Goal: Task Accomplishment & Management: Complete application form

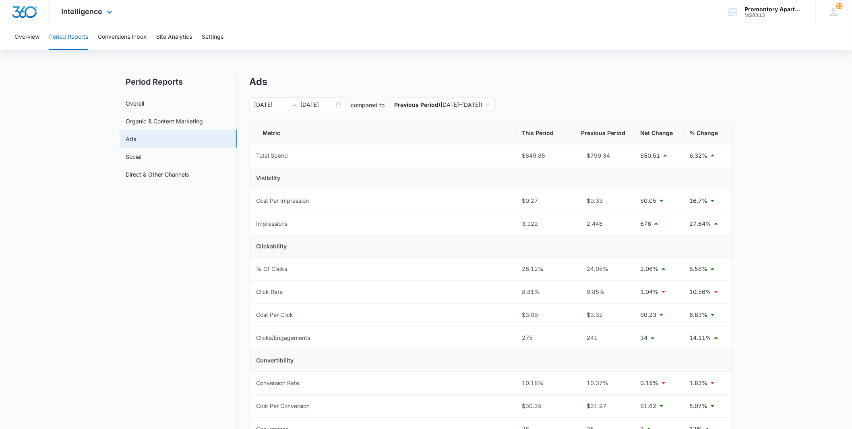
click at [87, 5] on div "Intelligence Apps Reputation Websites Forms CRM Email Social Content Intelligen…" at bounding box center [88, 12] width 77 height 24
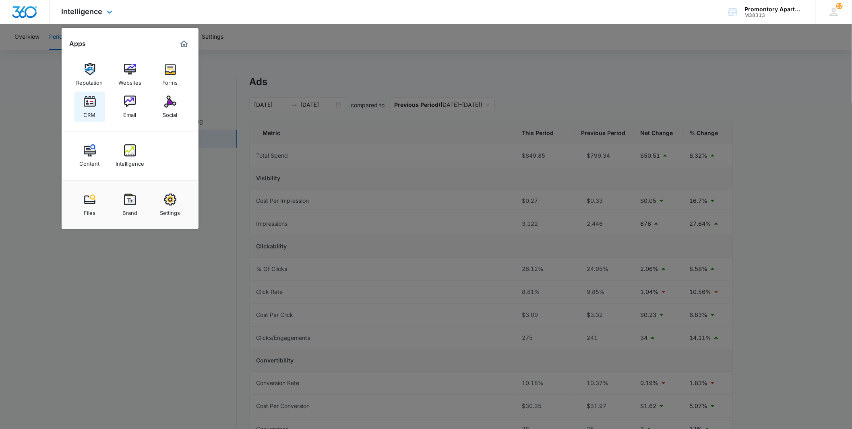
click at [91, 115] on div "CRM" at bounding box center [90, 113] width 12 height 10
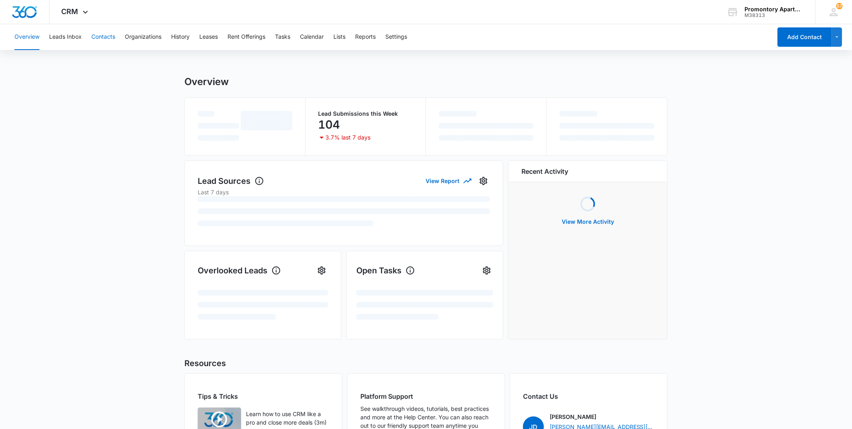
click at [97, 39] on button "Contacts" at bounding box center [103, 37] width 24 height 26
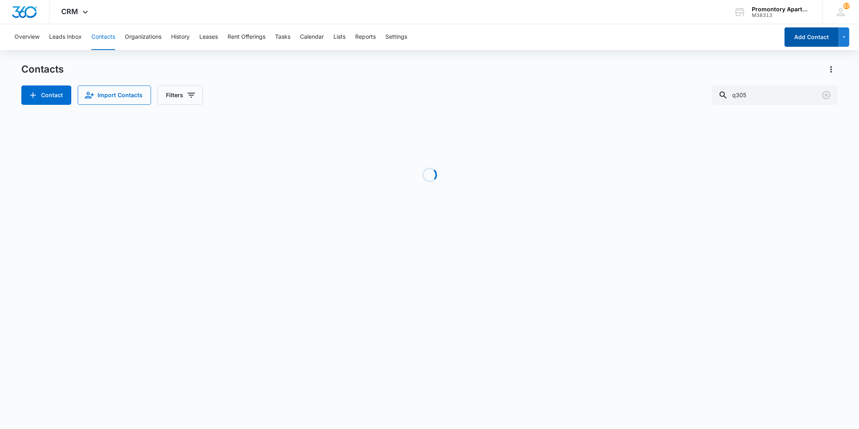
click at [804, 34] on button "Add Contact" at bounding box center [812, 36] width 54 height 19
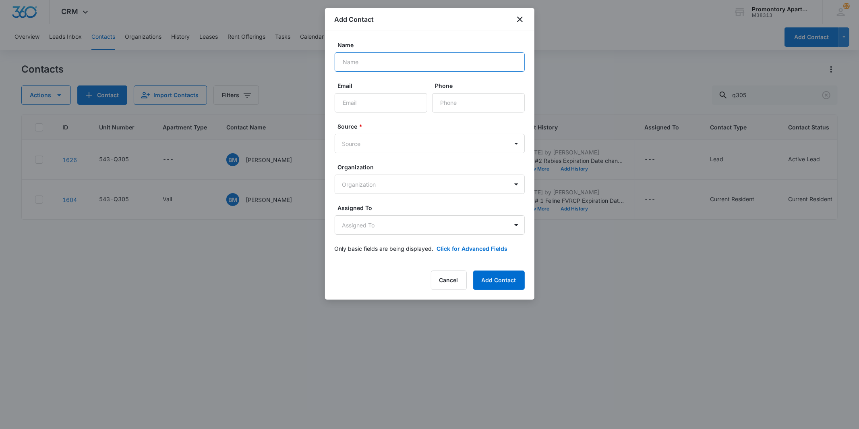
click at [413, 65] on input "Name" at bounding box center [430, 61] width 190 height 19
click at [413, 65] on input "Gerardo" at bounding box center [430, 61] width 190 height 19
type input "[PERSON_NAME]"
type input "[PHONE_NUMBER]"
click at [395, 110] on input "Email" at bounding box center [381, 102] width 93 height 19
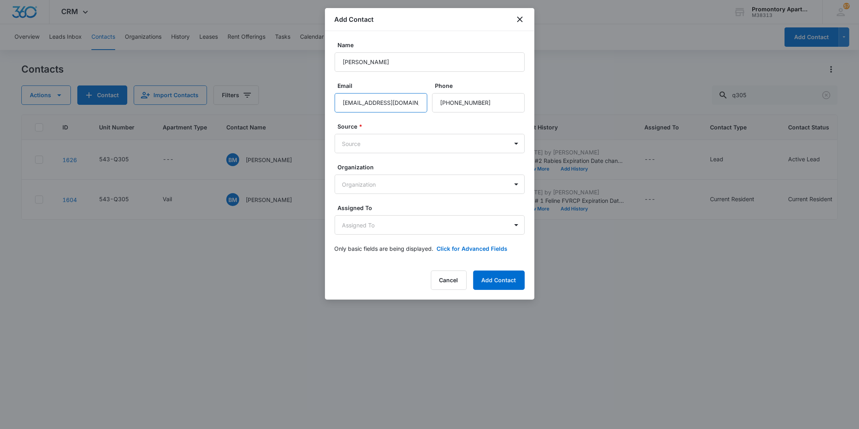
scroll to position [0, 1]
type input "[EMAIL_ADDRESS][DOMAIN_NAME]"
click at [423, 142] on body "CRM Apps Reputation Websites Forms CRM Email Social Content Intelligence Files …" at bounding box center [429, 214] width 859 height 429
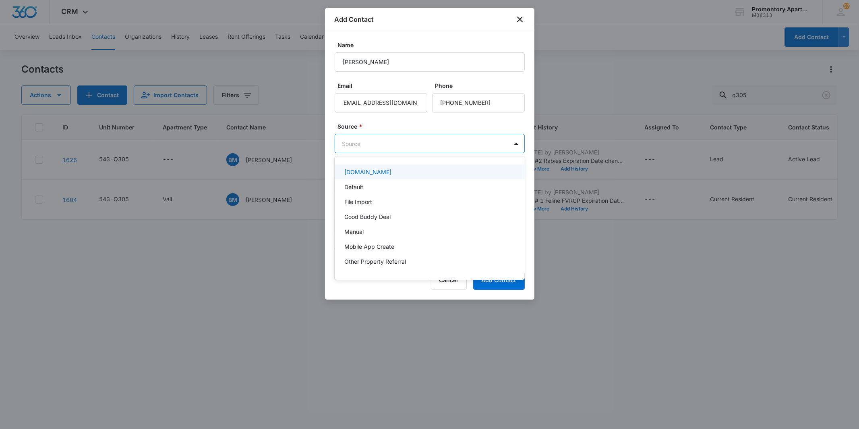
scroll to position [0, 0]
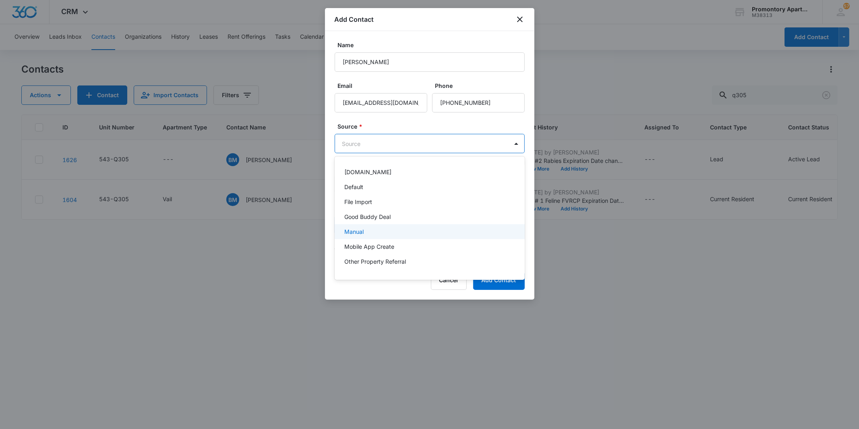
click at [371, 226] on div "Manual" at bounding box center [430, 231] width 190 height 15
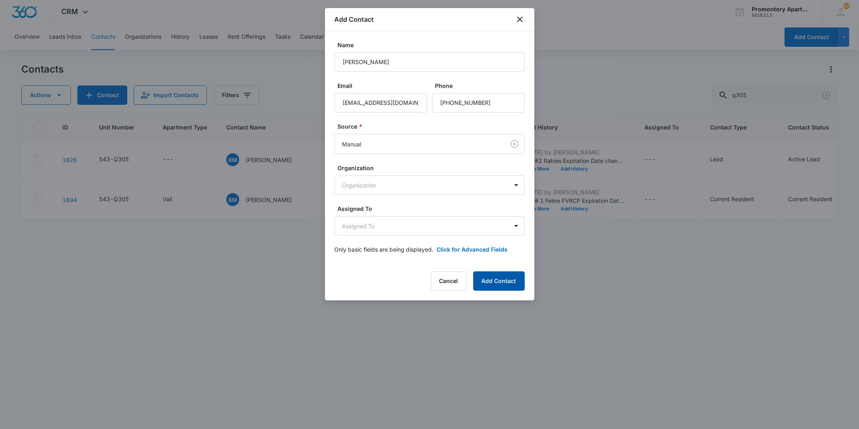
click at [488, 280] on button "Add Contact" at bounding box center [499, 280] width 52 height 19
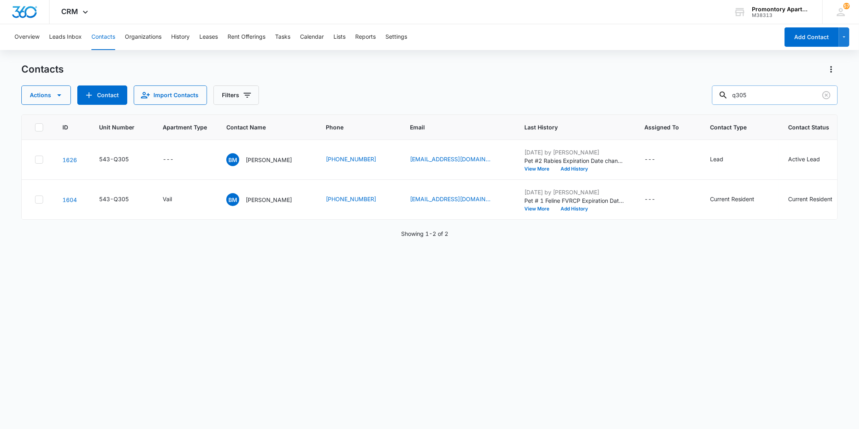
click at [792, 91] on input "q305" at bounding box center [775, 94] width 126 height 19
click at [102, 41] on button "Contacts" at bounding box center [103, 37] width 24 height 26
click at [581, 87] on div "Actions Contact Import Contacts Filters" at bounding box center [429, 94] width 816 height 19
click at [828, 97] on icon "Clear" at bounding box center [826, 95] width 8 height 8
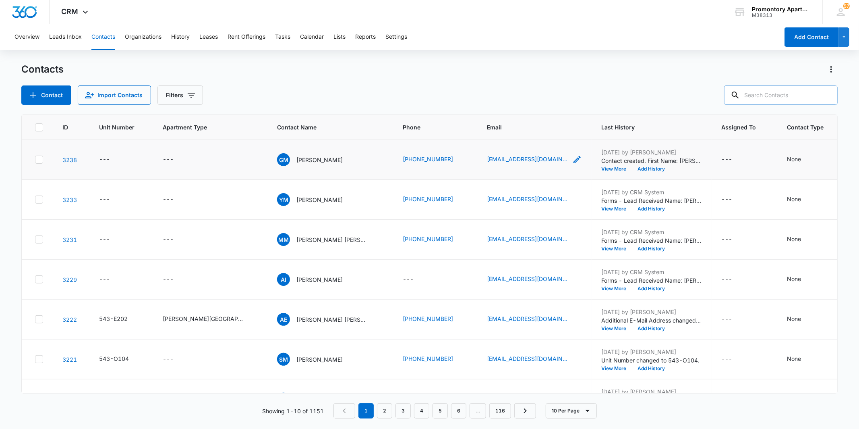
click at [572, 159] on icon "Email - gerardoolveda18@gmail.com - Select to Edit Field" at bounding box center [577, 160] width 10 height 10
drag, startPoint x: 485, startPoint y: 107, endPoint x: 429, endPoint y: 109, distance: 56.4
click at [429, 109] on div "Email [EMAIL_ADDRESS][DOMAIN_NAME] Cancel Save" at bounding box center [483, 114] width 121 height 74
type input "[PERSON_NAME][EMAIL_ADDRESS][DOMAIN_NAME]"
click at [510, 132] on button "Save" at bounding box center [522, 132] width 24 height 15
